Goal: Information Seeking & Learning: Learn about a topic

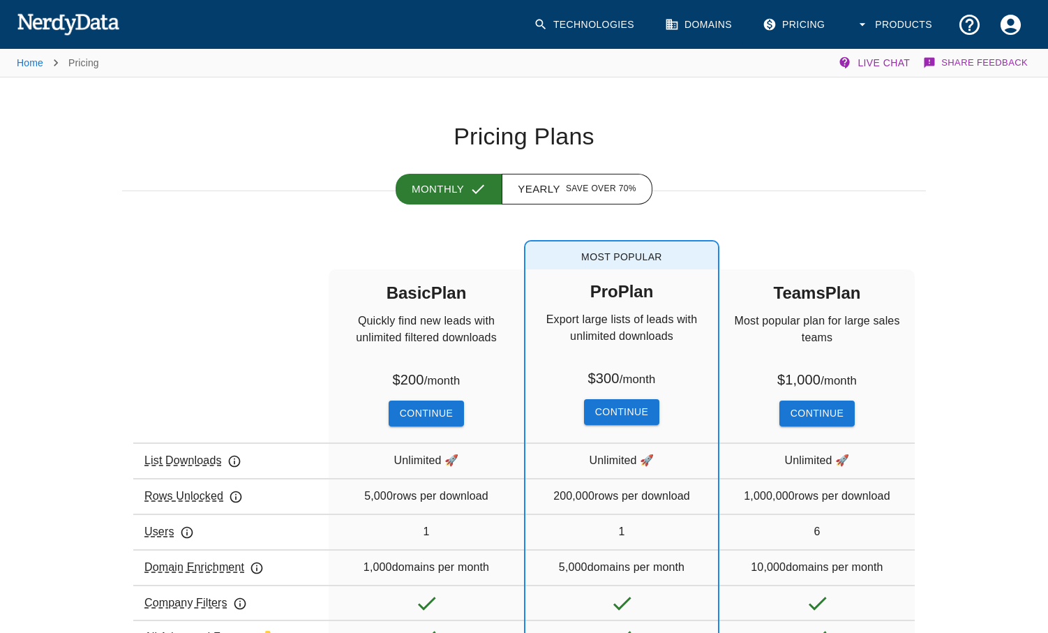
scroll to position [485, 0]
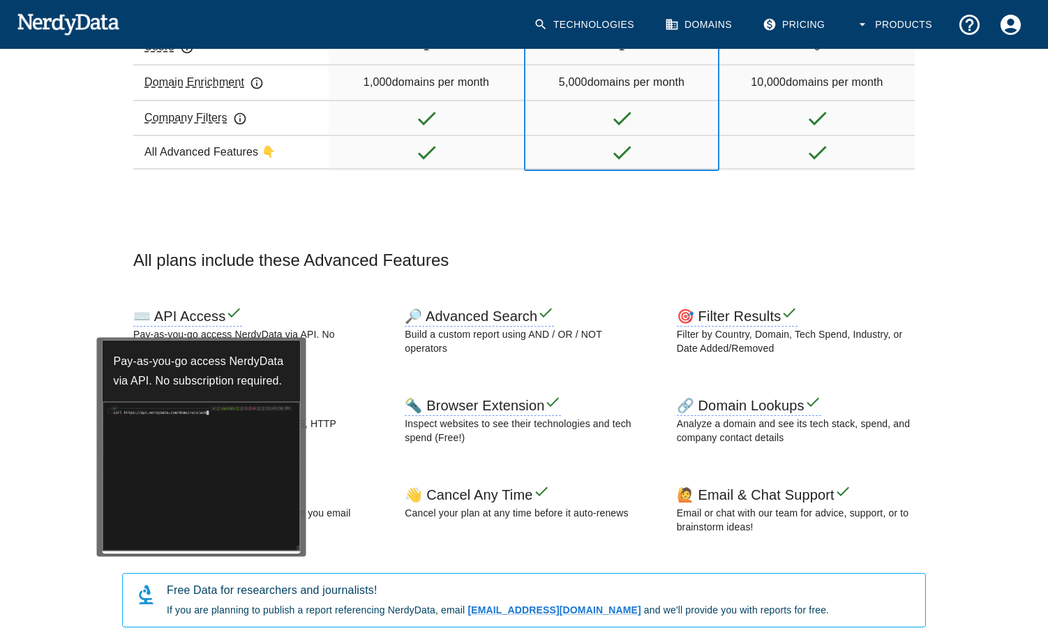
click at [192, 315] on h6 "⌨️ API Access" at bounding box center [187, 317] width 109 height 18
click at [333, 322] on div "⌨️ API Access" at bounding box center [252, 316] width 238 height 22
click at [381, 341] on div "Pay-as-you-go access NerdyData via API. No subscription required." at bounding box center [253, 443] width 314 height 230
click at [255, 429] on img at bounding box center [202, 476] width 198 height 149
click at [182, 379] on h6 "Pay-as-you-go access NerdyData via API. No subscription required." at bounding box center [202, 370] width 198 height 61
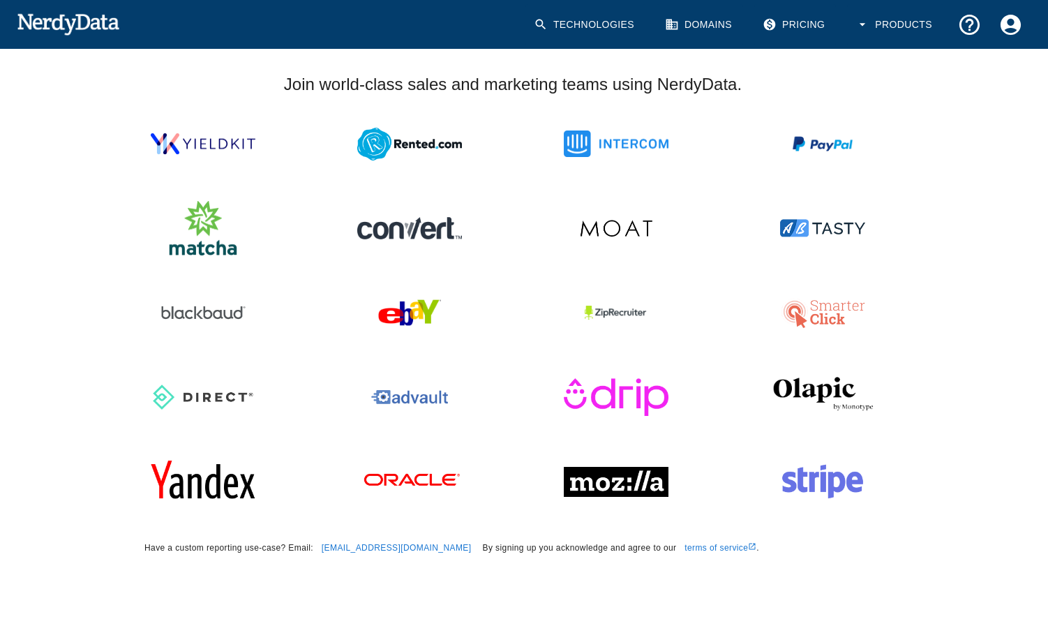
scroll to position [0, 0]
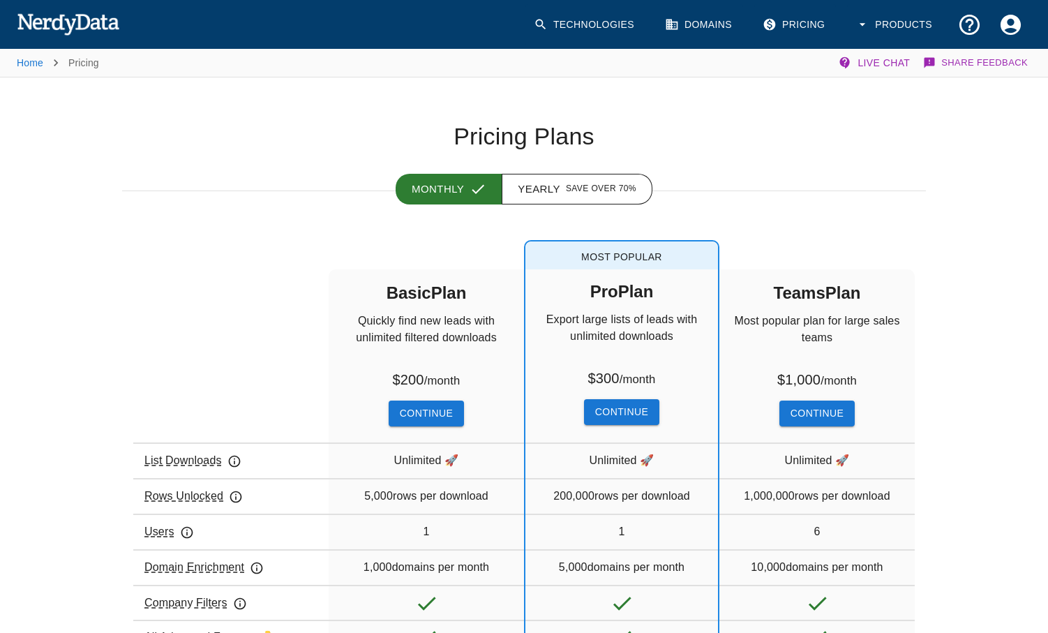
click at [598, 26] on link "Technologies" at bounding box center [585, 24] width 120 height 41
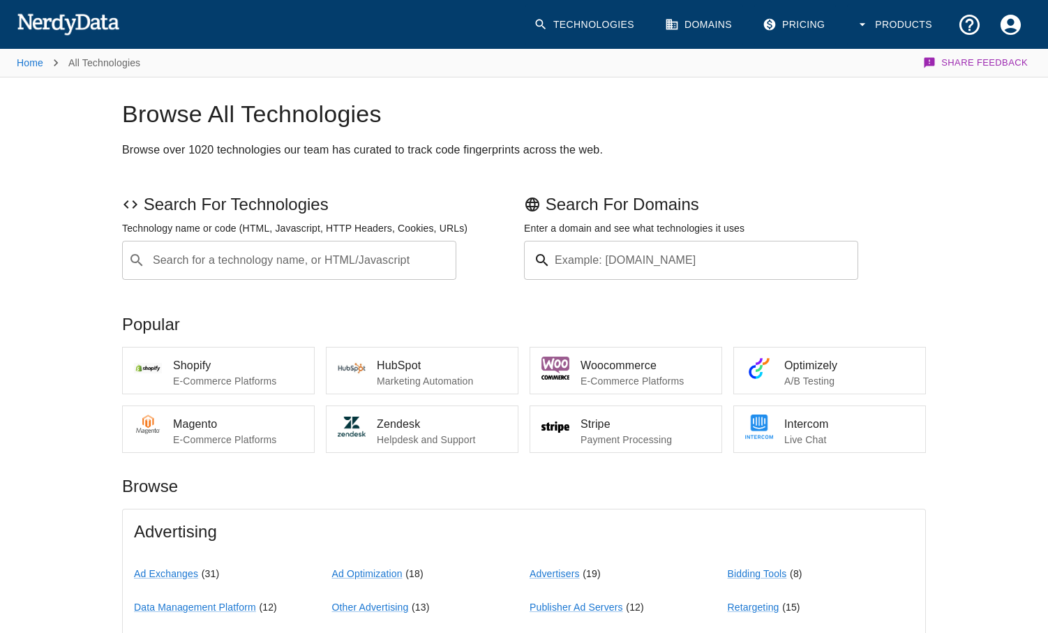
click at [66, 27] on img at bounding box center [68, 24] width 103 height 28
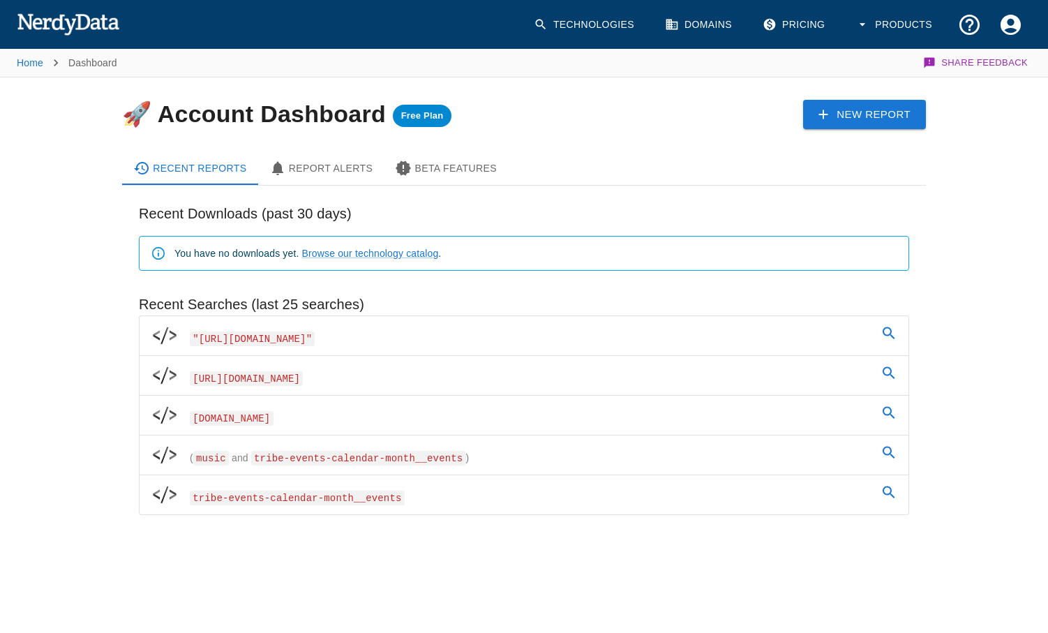
click at [409, 116] on span "Free Plan" at bounding box center [422, 115] width 59 height 11
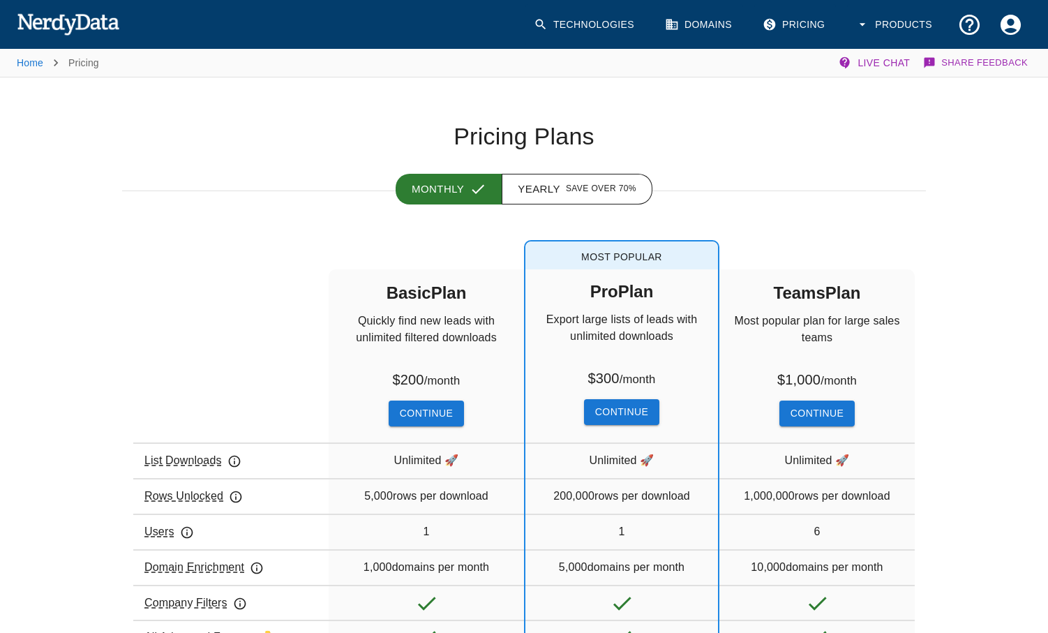
scroll to position [485, 0]
